Goal: Task Accomplishment & Management: Manage account settings

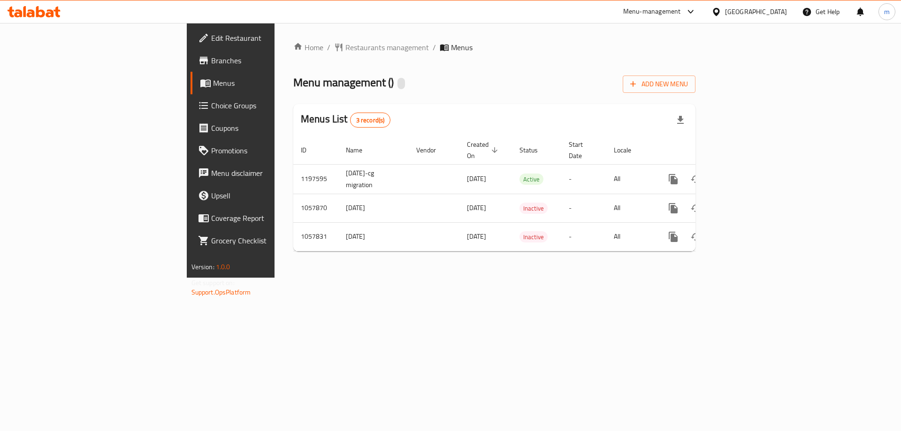
click at [211, 109] on span "Choice Groups" at bounding box center [270, 105] width 119 height 11
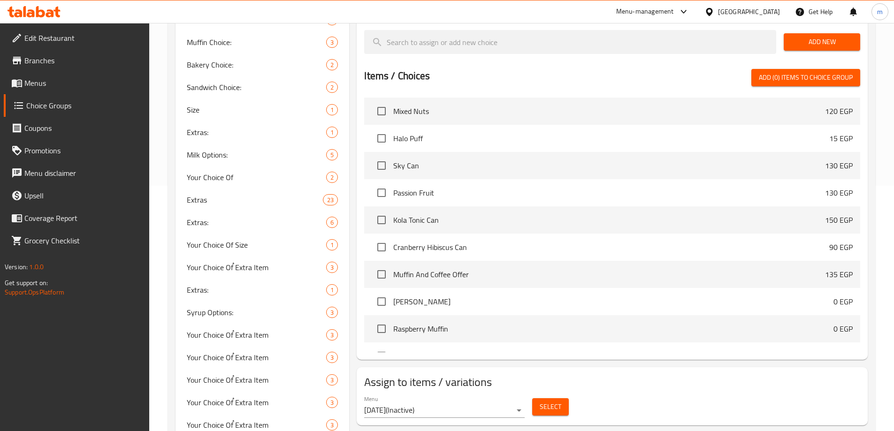
scroll to position [281, 0]
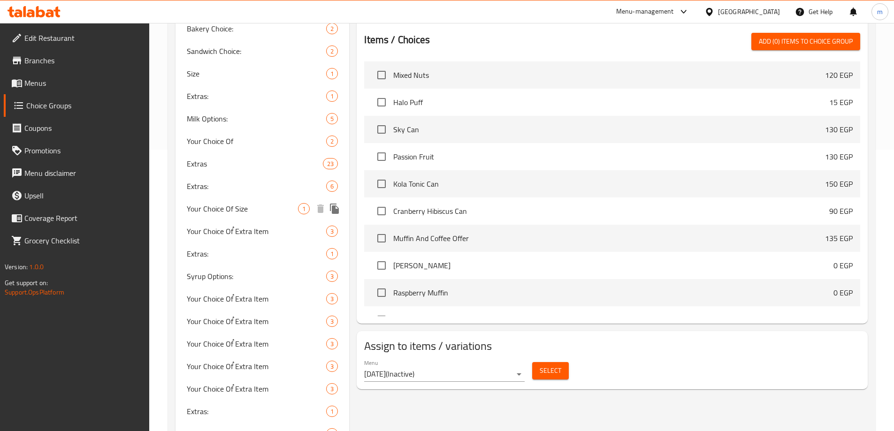
click at [265, 205] on span "Your Choice Of Size" at bounding box center [243, 208] width 112 height 11
type input "Your Choice Of Size"
type input "إختيارك من الحجم"
type input "1"
click at [234, 198] on div "Your Choice Of Size 1" at bounding box center [262, 209] width 174 height 23
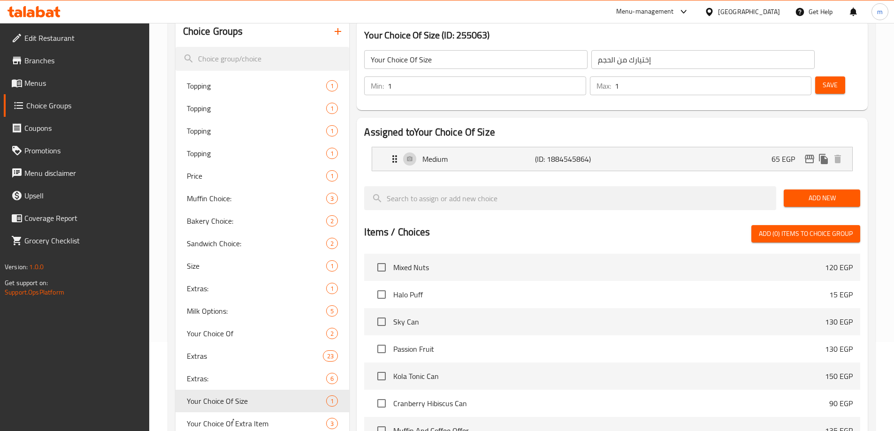
scroll to position [328, 0]
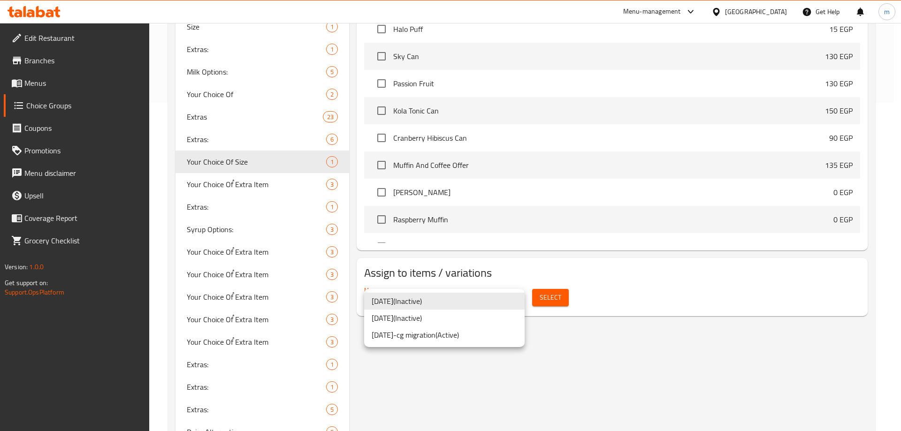
click at [437, 332] on li "[DATE]-cg migration ( Active )" at bounding box center [444, 335] width 160 height 17
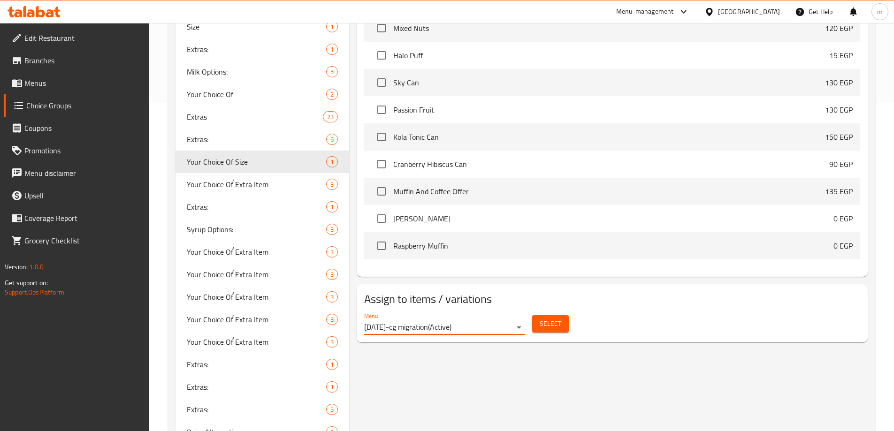
click at [557, 318] on span "Select" at bounding box center [551, 324] width 22 height 12
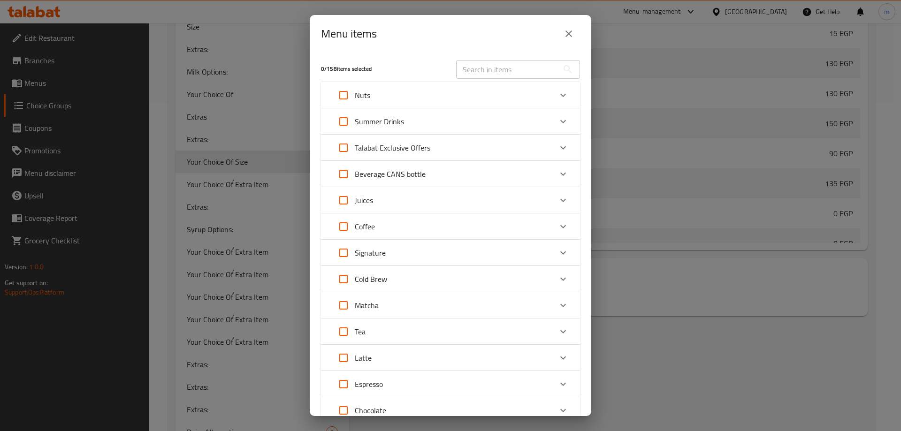
click at [272, 49] on div "Menu items 0 / 158 items selected ​ Nuts Mixed Nuts 120 EGP Summer Drinks Sky C…" at bounding box center [450, 215] width 901 height 431
click at [568, 31] on icon "close" at bounding box center [568, 33] width 11 height 11
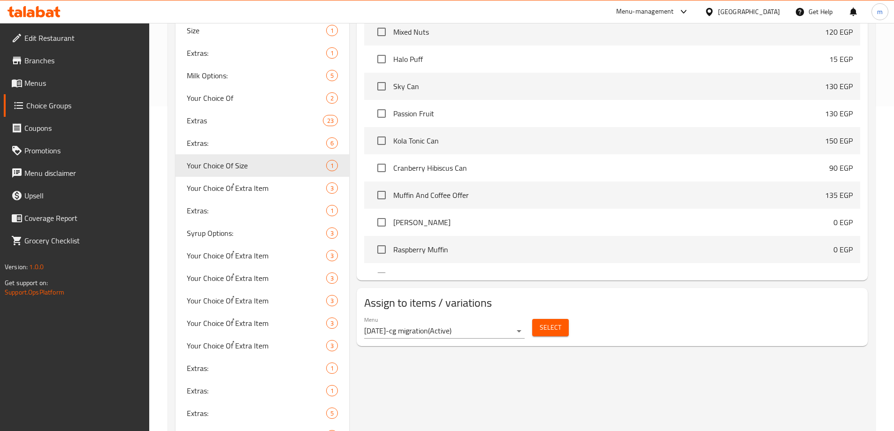
scroll to position [0, 0]
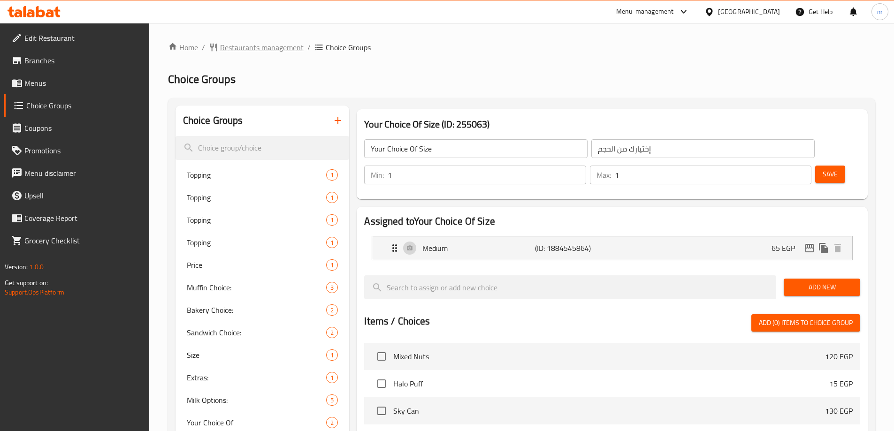
click at [253, 48] on span "Restaurants management" at bounding box center [262, 47] width 84 height 11
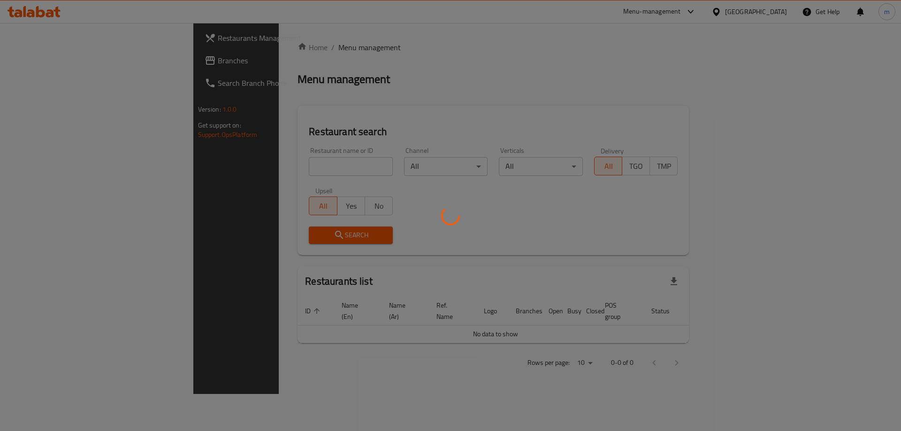
click at [32, 64] on div at bounding box center [450, 215] width 901 height 431
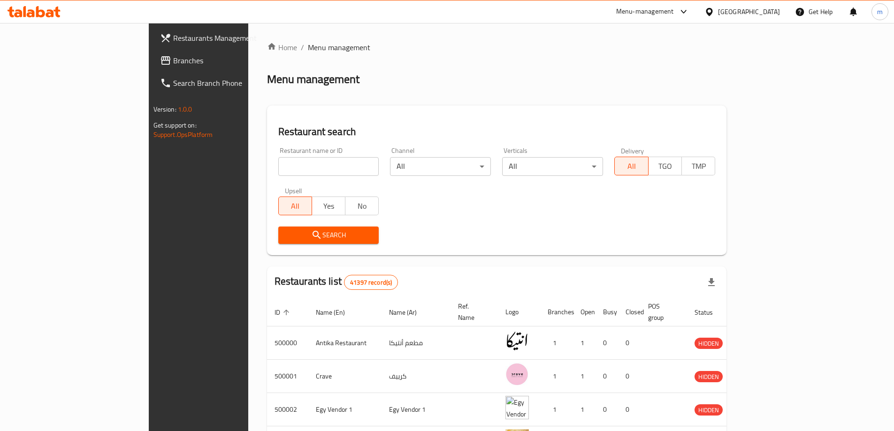
click at [173, 64] on span "Branches" at bounding box center [231, 60] width 117 height 11
